Goal: Task Accomplishment & Management: Use online tool/utility

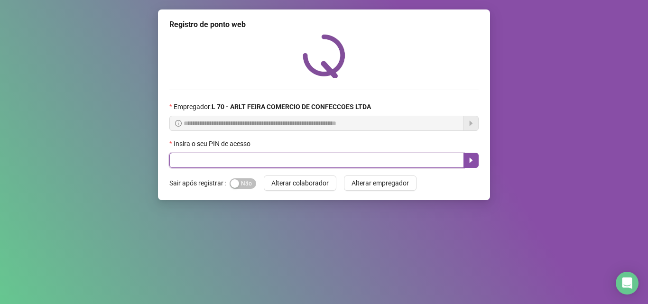
click at [181, 157] on input "text" at bounding box center [316, 160] width 295 height 15
type input "*****"
click at [471, 162] on icon "caret-right" at bounding box center [471, 161] width 8 height 8
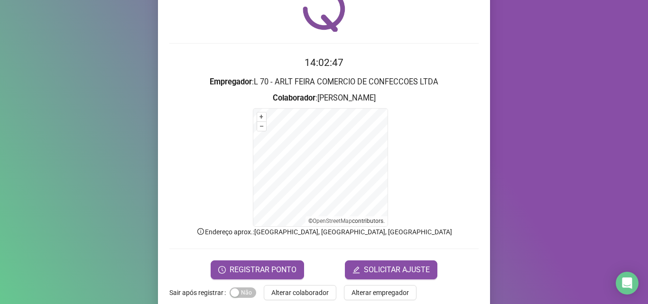
scroll to position [64, 0]
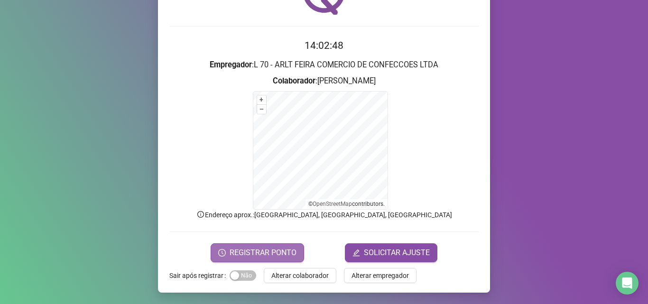
click at [265, 258] on span "REGISTRAR PONTO" at bounding box center [263, 252] width 67 height 11
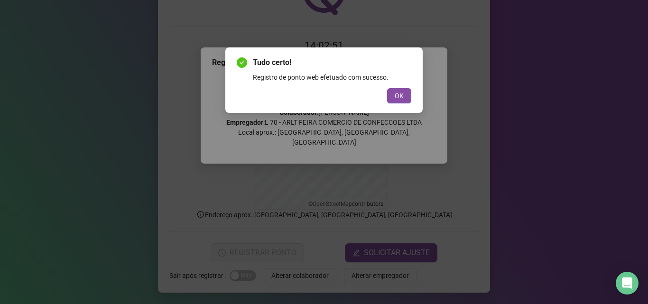
click at [394, 100] on button "OK" at bounding box center [399, 95] width 24 height 15
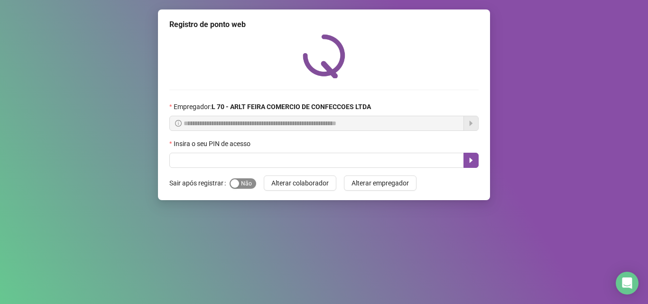
click at [250, 185] on span "Sim Não" at bounding box center [243, 183] width 27 height 10
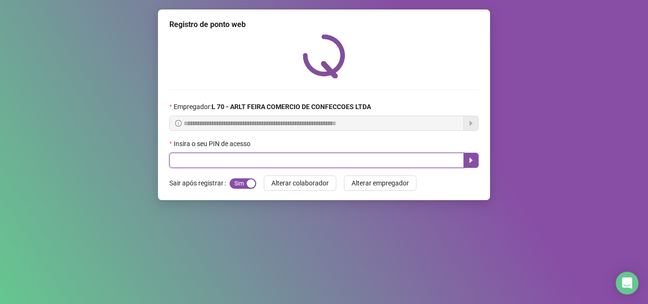
click at [260, 156] on input "text" at bounding box center [316, 160] width 295 height 15
type input "*****"
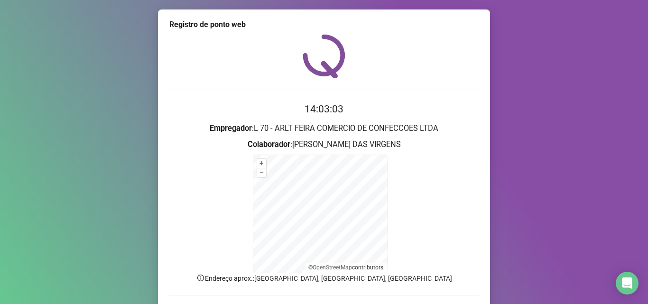
click at [641, 298] on div "Registro de ponto web 14:03:03 Empregador : L 70 - ARLT FEIRA COMERCIO DE CONFE…" at bounding box center [324, 152] width 648 height 304
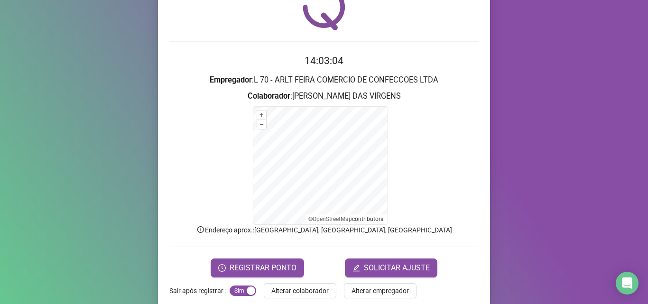
scroll to position [57, 0]
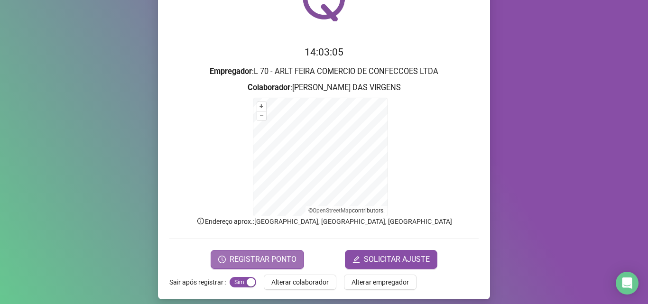
click at [243, 259] on span "REGISTRAR PONTO" at bounding box center [263, 259] width 67 height 11
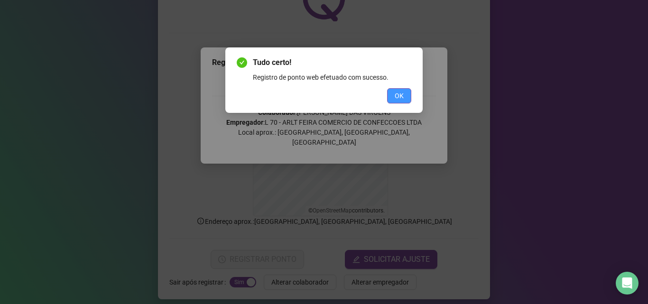
click at [398, 95] on span "OK" at bounding box center [399, 96] width 9 height 10
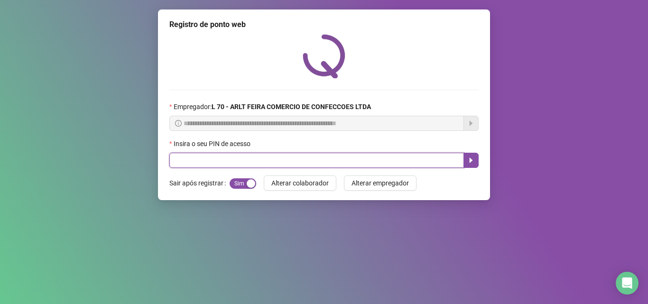
click at [189, 162] on input "text" at bounding box center [316, 160] width 295 height 15
type input "*****"
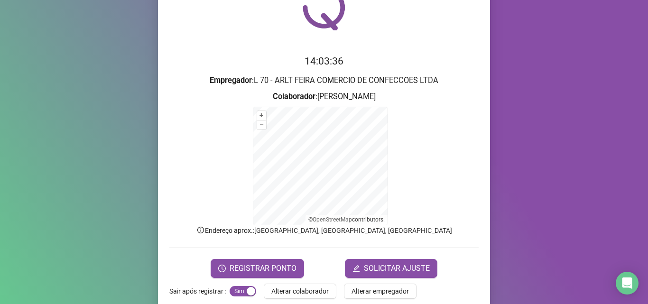
scroll to position [64, 0]
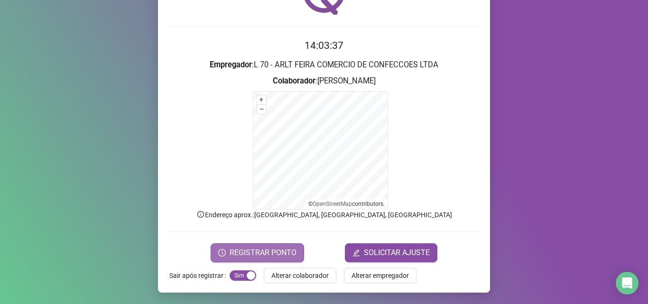
click at [243, 252] on span "REGISTRAR PONTO" at bounding box center [263, 252] width 67 height 11
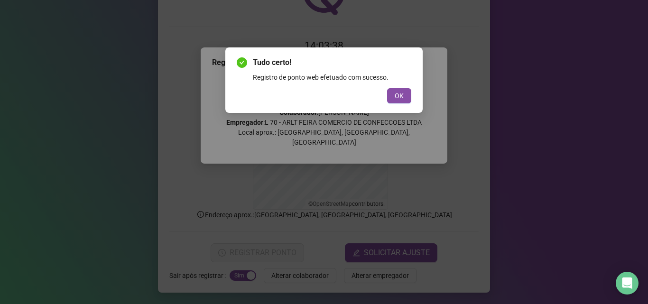
click at [387, 88] on button "OK" at bounding box center [399, 95] width 24 height 15
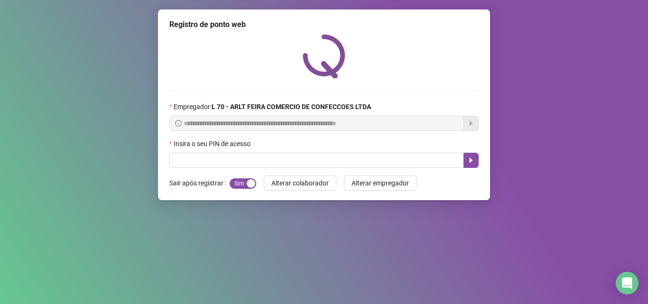
scroll to position [0, 0]
